Goal: Find specific page/section

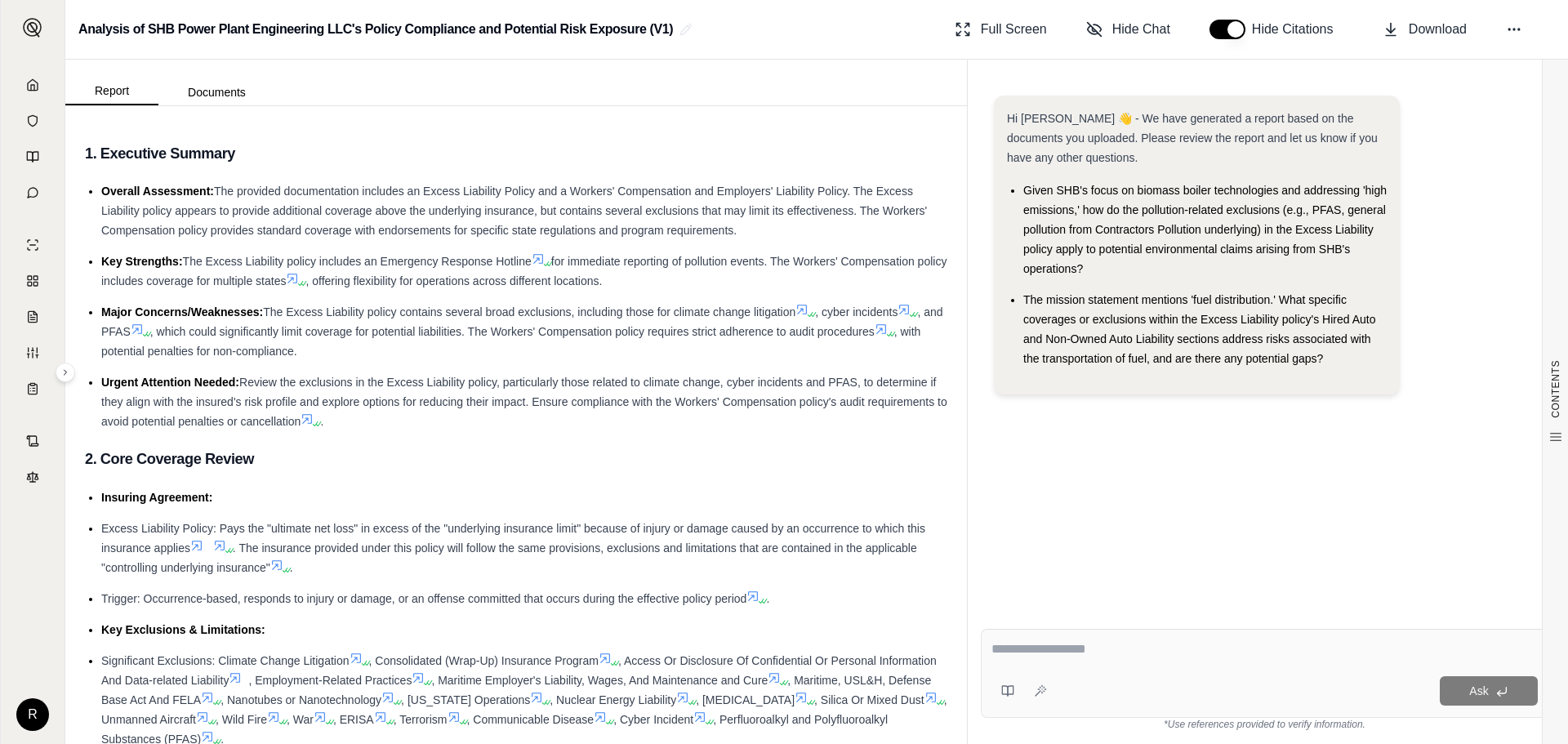
scroll to position [65, 0]
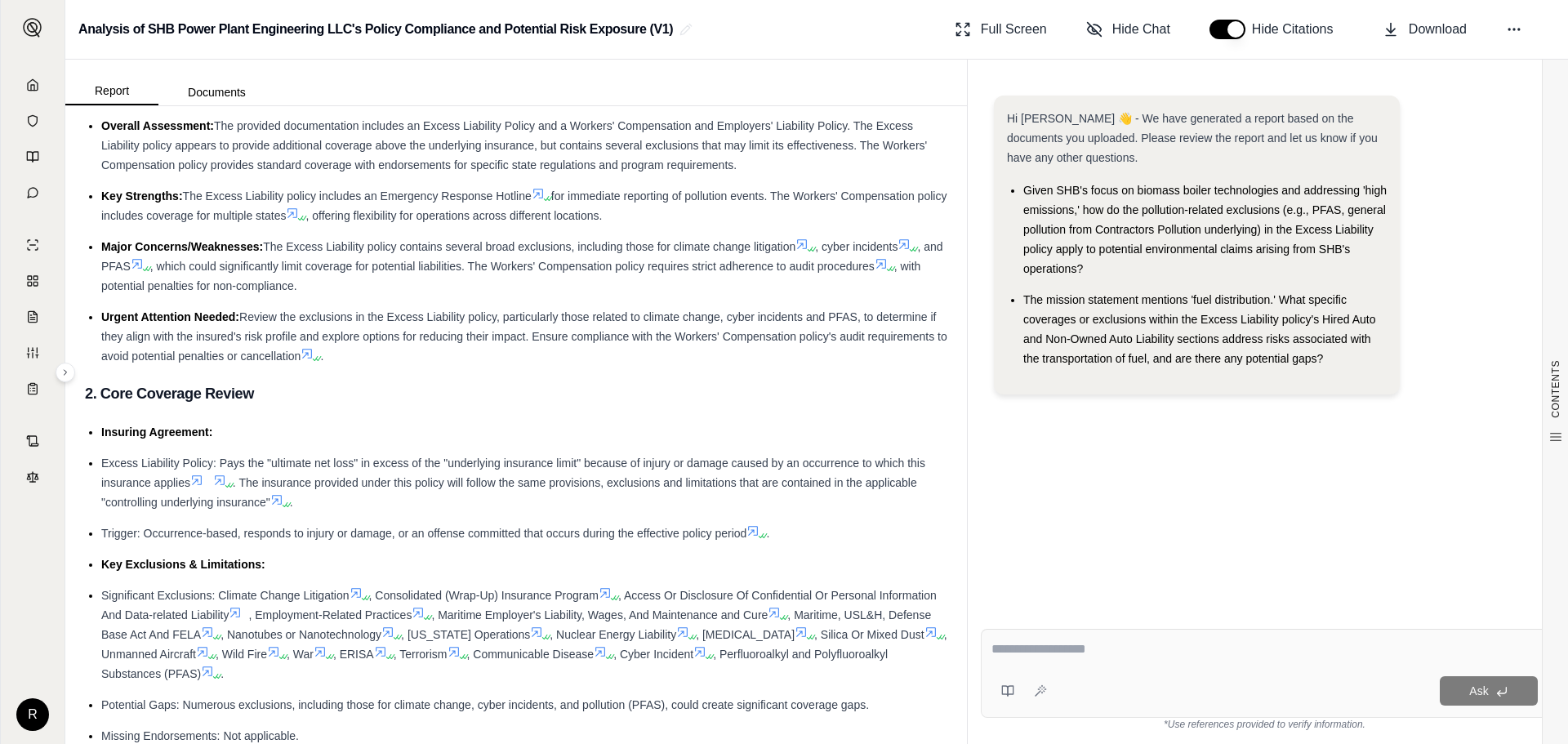
click at [35, 84] on icon at bounding box center [33, 85] width 13 height 13
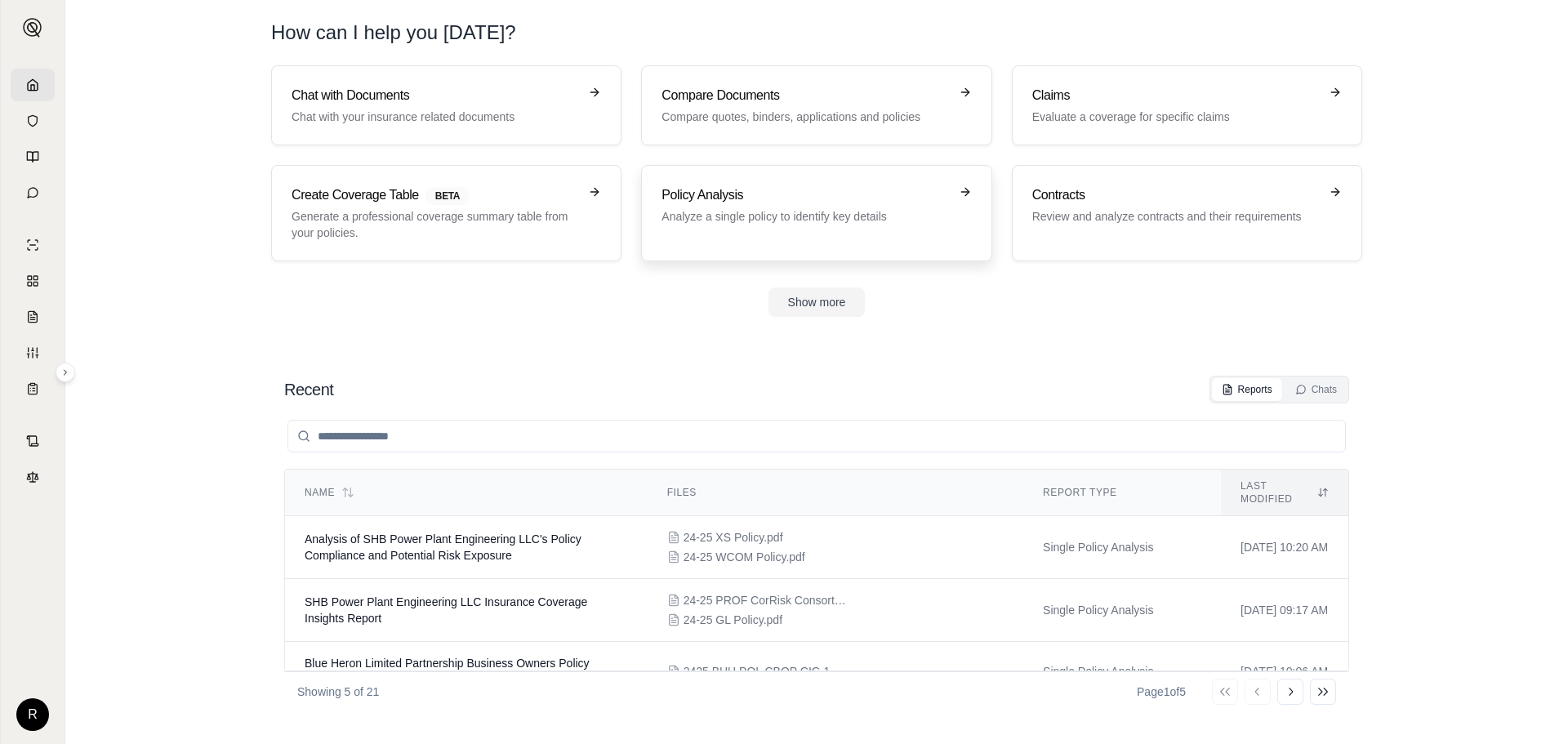
click at [867, 205] on div "Policy Analysis Analyze a single policy to identify key details" at bounding box center [805, 205] width 287 height 40
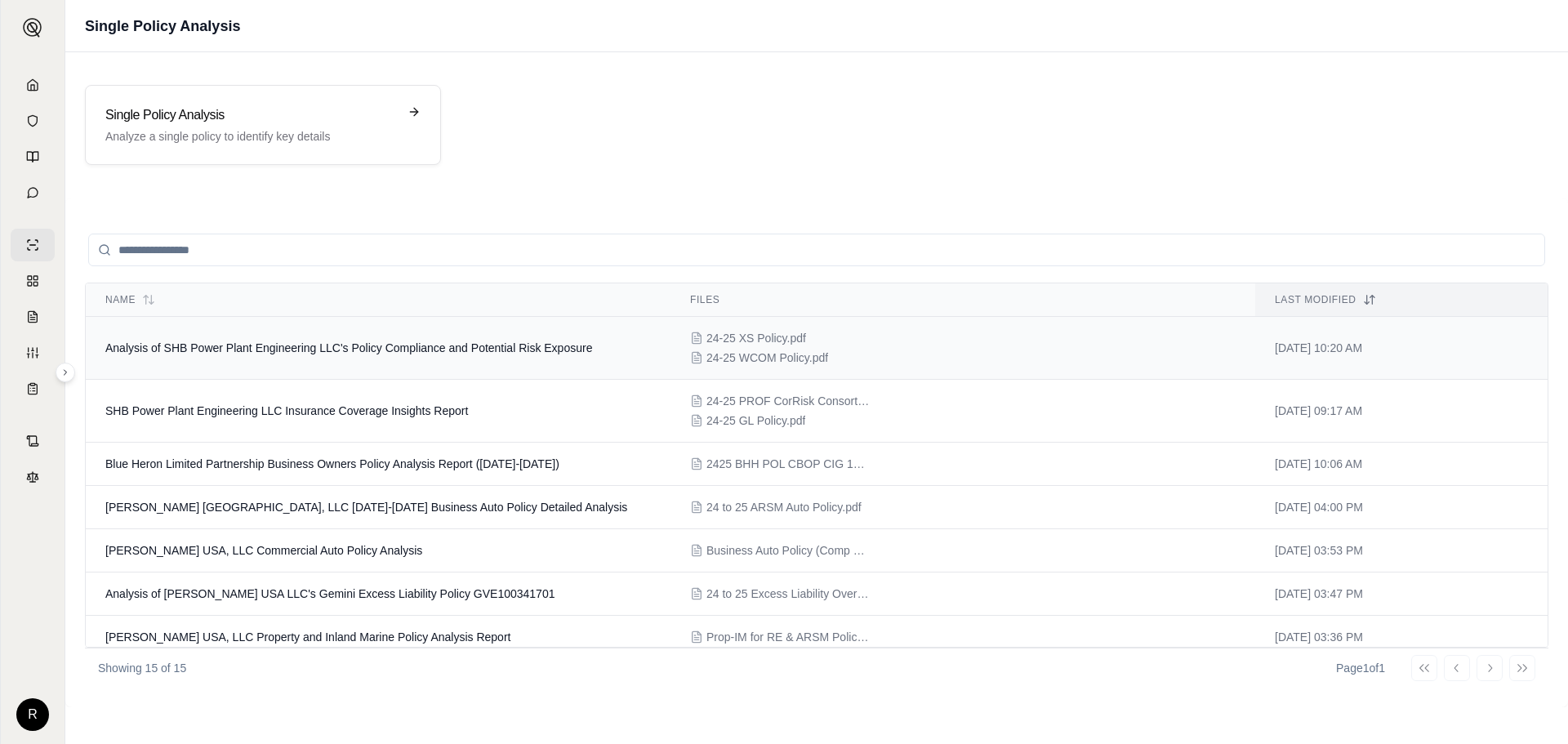
click at [363, 346] on span "Analysis of SHB Power Plant Engineering LLC's Policy Compliance and Potential R…" at bounding box center [349, 347] width 486 height 13
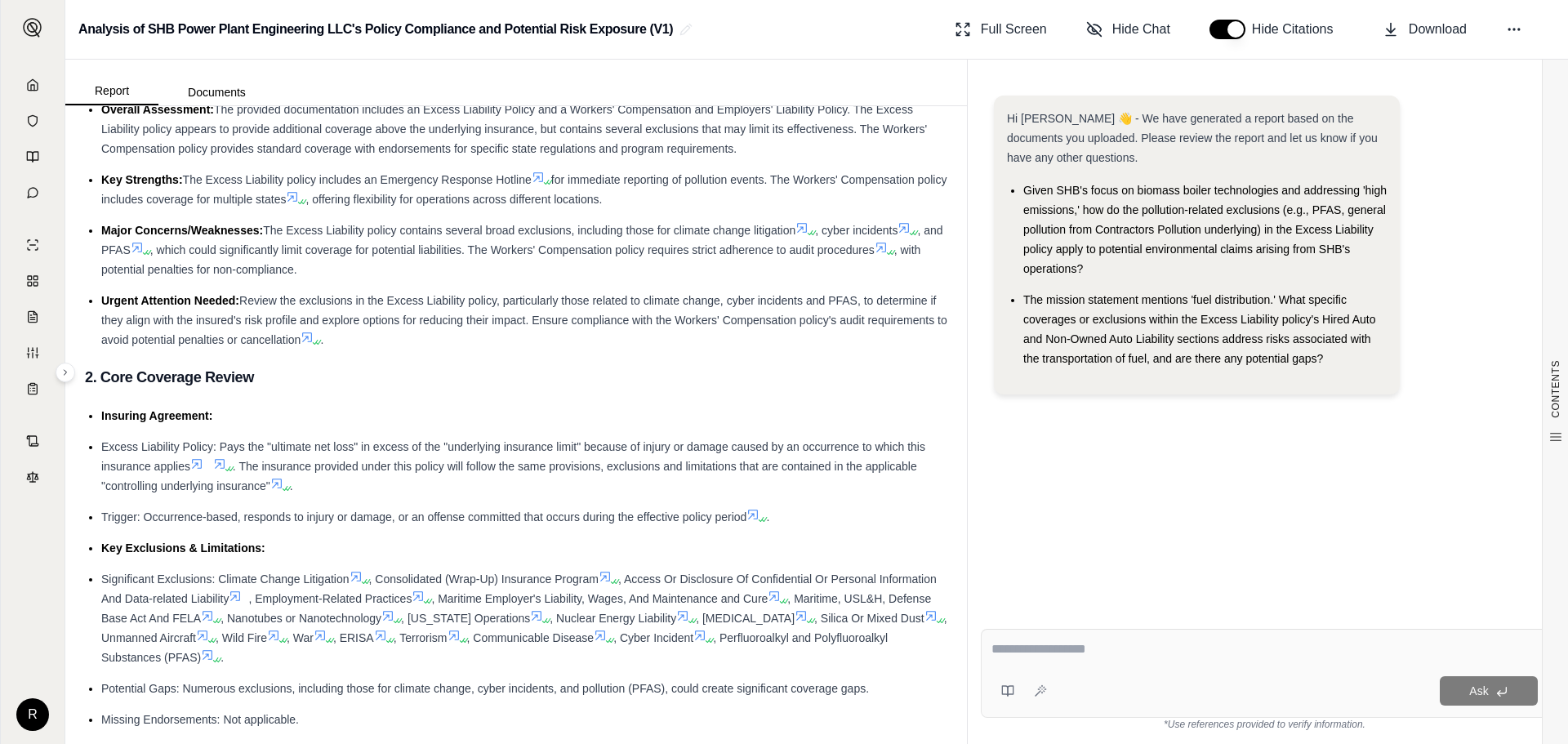
scroll to position [163, 0]
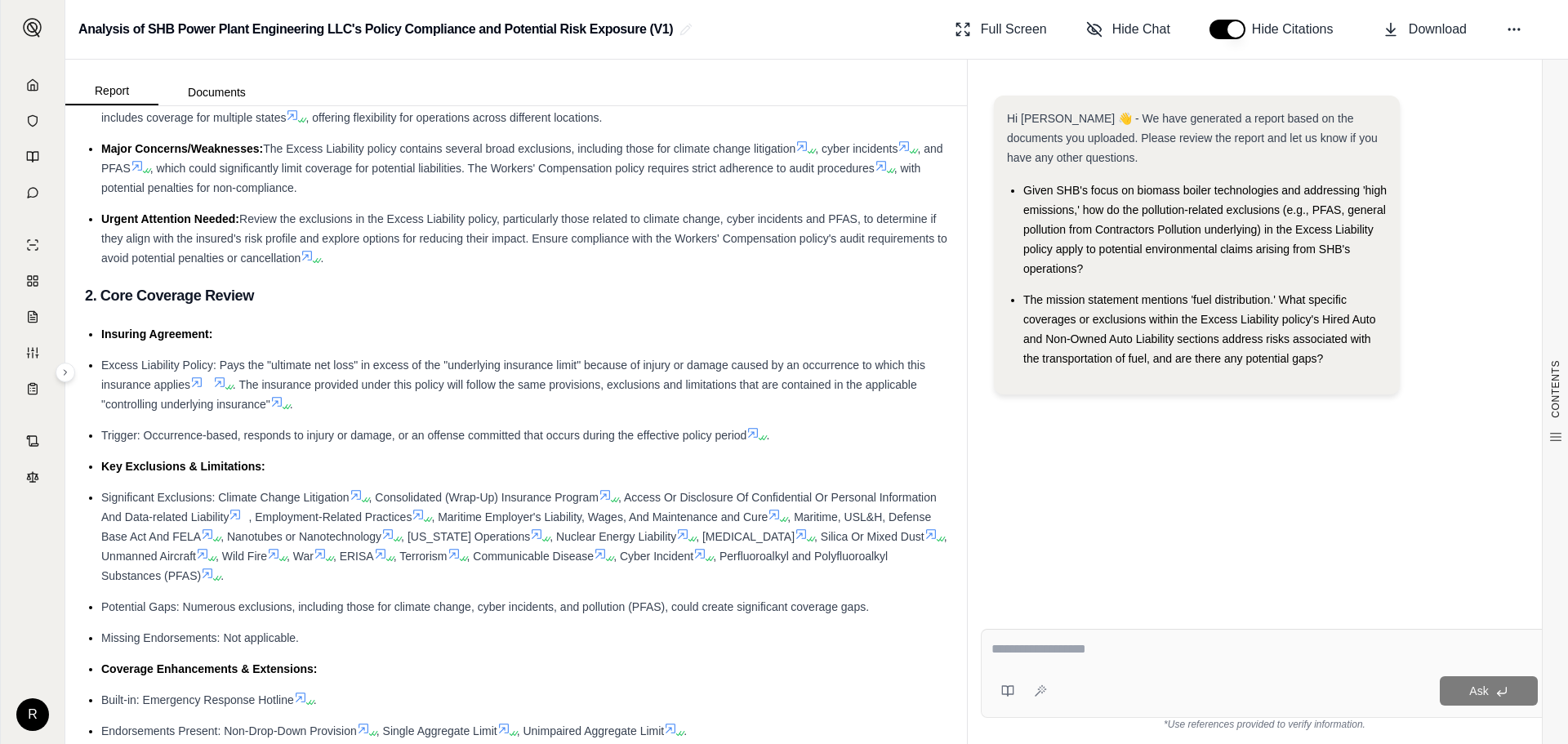
click at [203, 380] on icon at bounding box center [196, 382] width 13 height 13
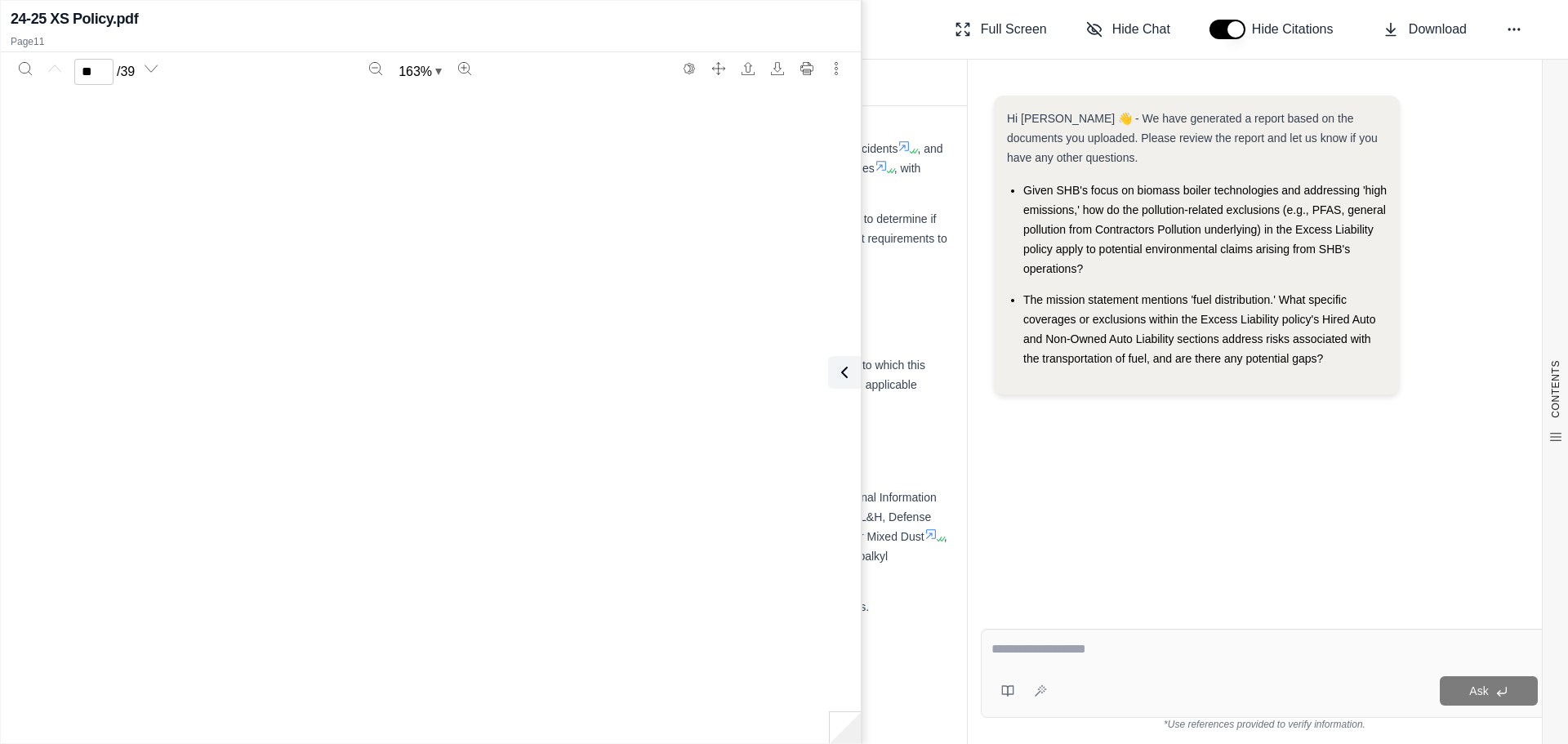
type input "**"
